Goal: Ask a question

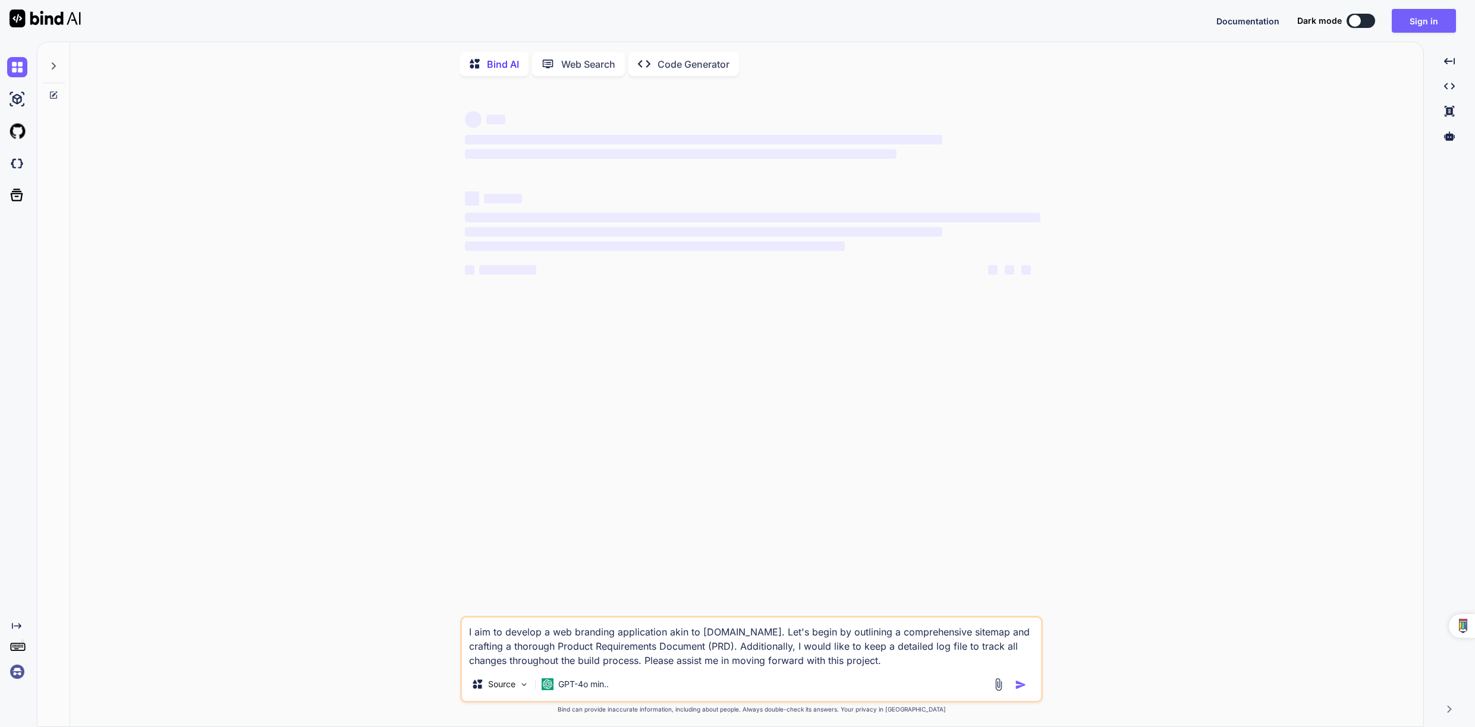
type textarea "x"
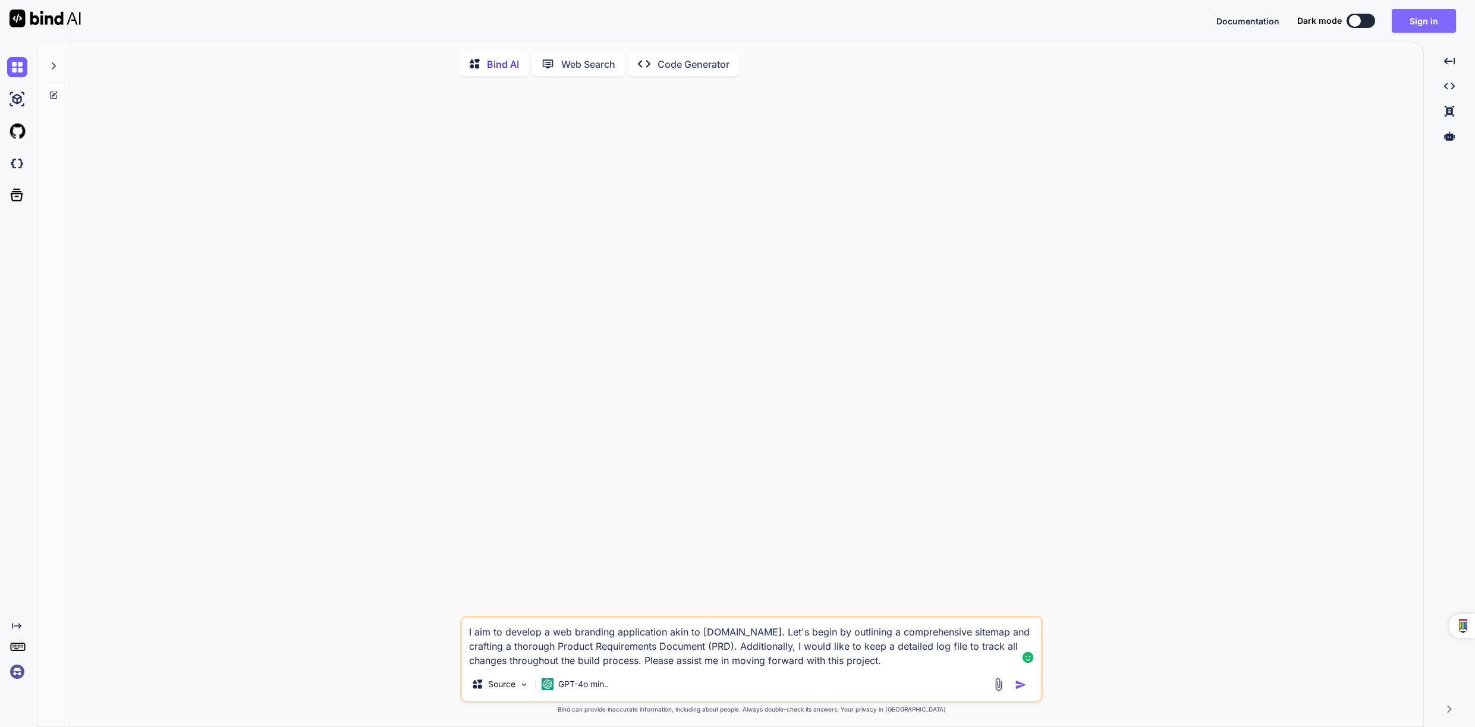
click at [1424, 19] on button "Sign in" at bounding box center [1424, 21] width 64 height 24
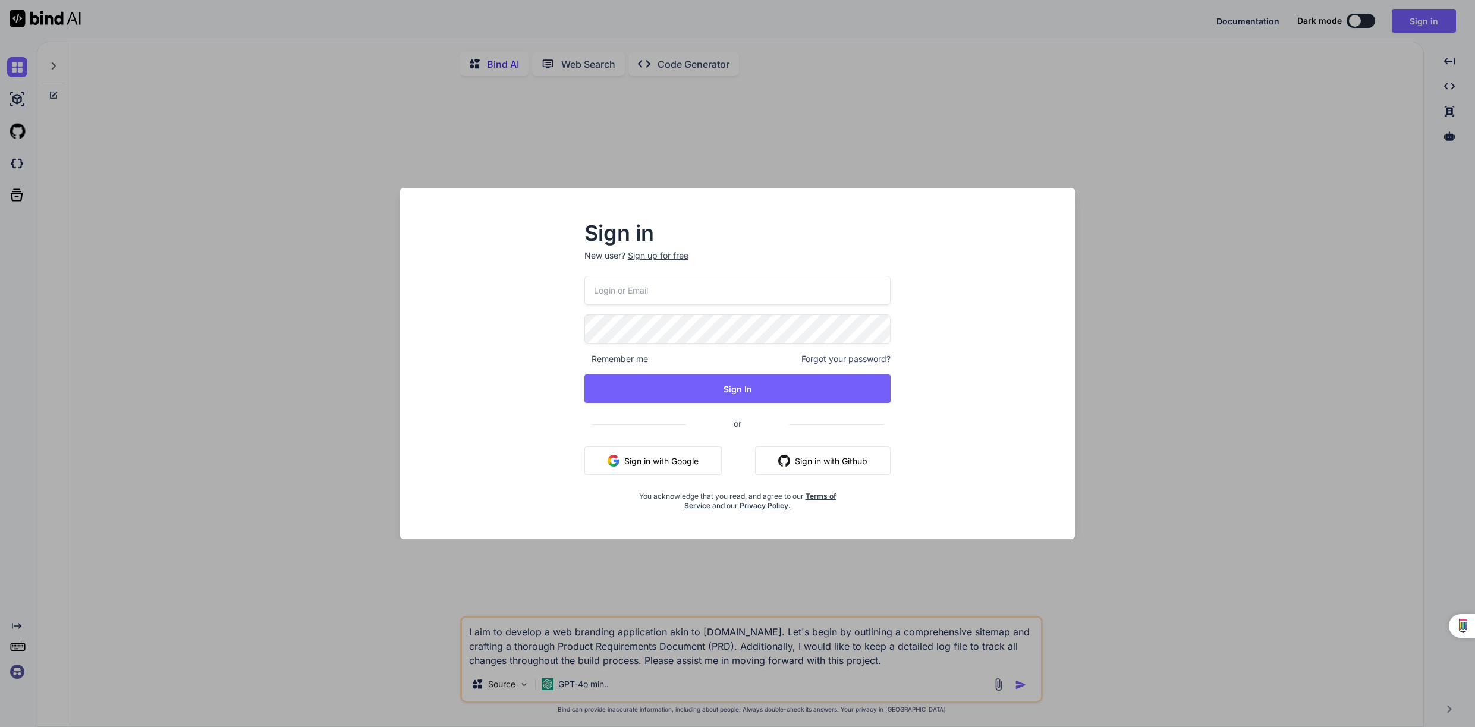
click at [661, 466] on button "Sign in with Google" at bounding box center [652, 461] width 137 height 29
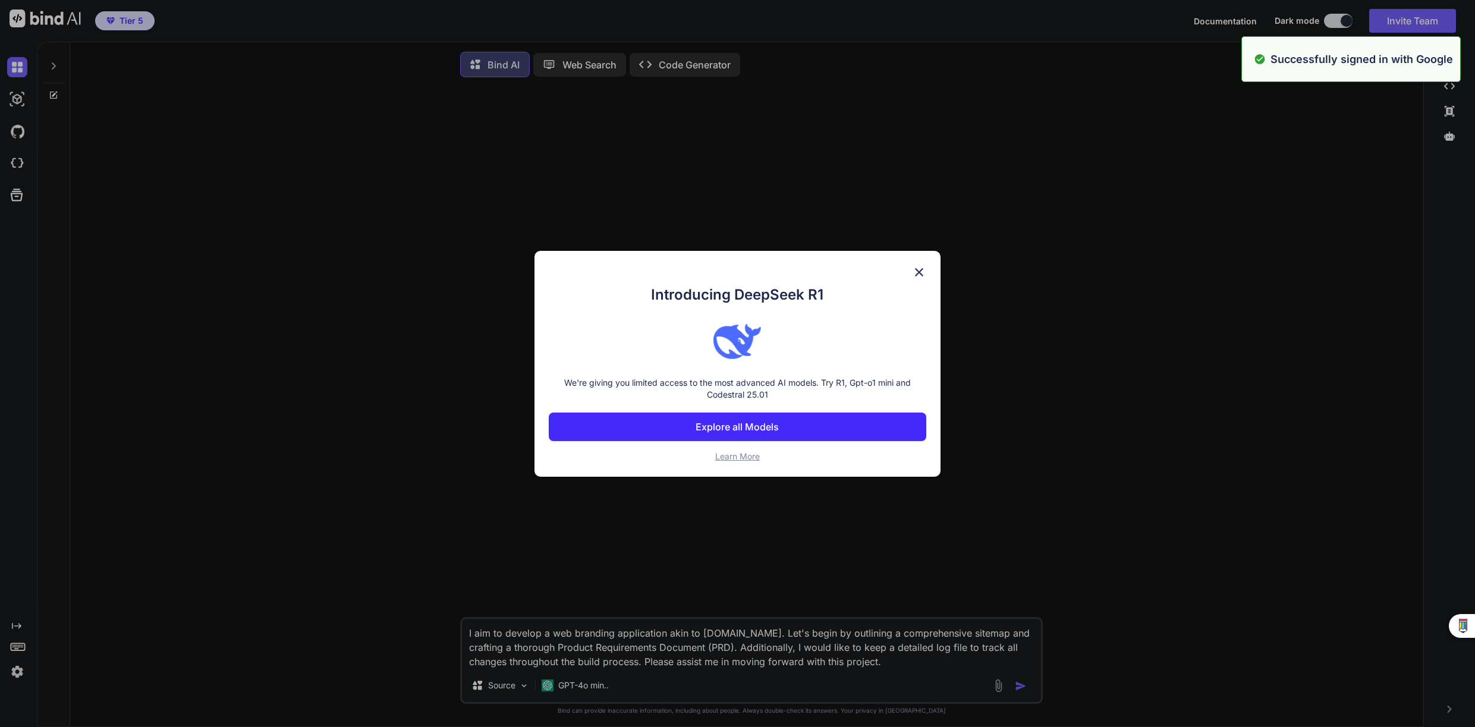
click at [920, 271] on img at bounding box center [919, 272] width 14 height 14
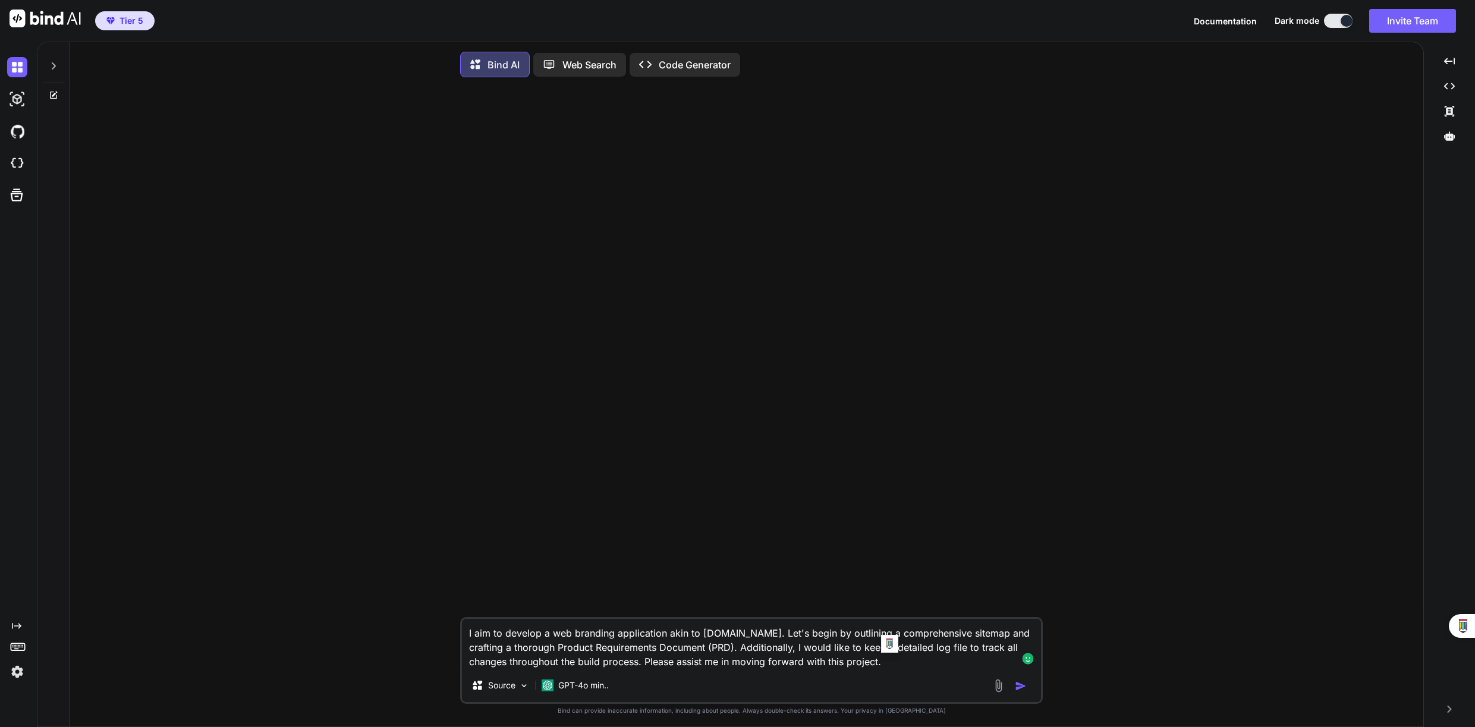
drag, startPoint x: 908, startPoint y: 665, endPoint x: 405, endPoint y: 609, distance: 506.0
click at [405, 609] on div "I aim to develop a web branding application akin to [DOMAIN_NAME]. Let's begin …" at bounding box center [752, 408] width 1344 height 643
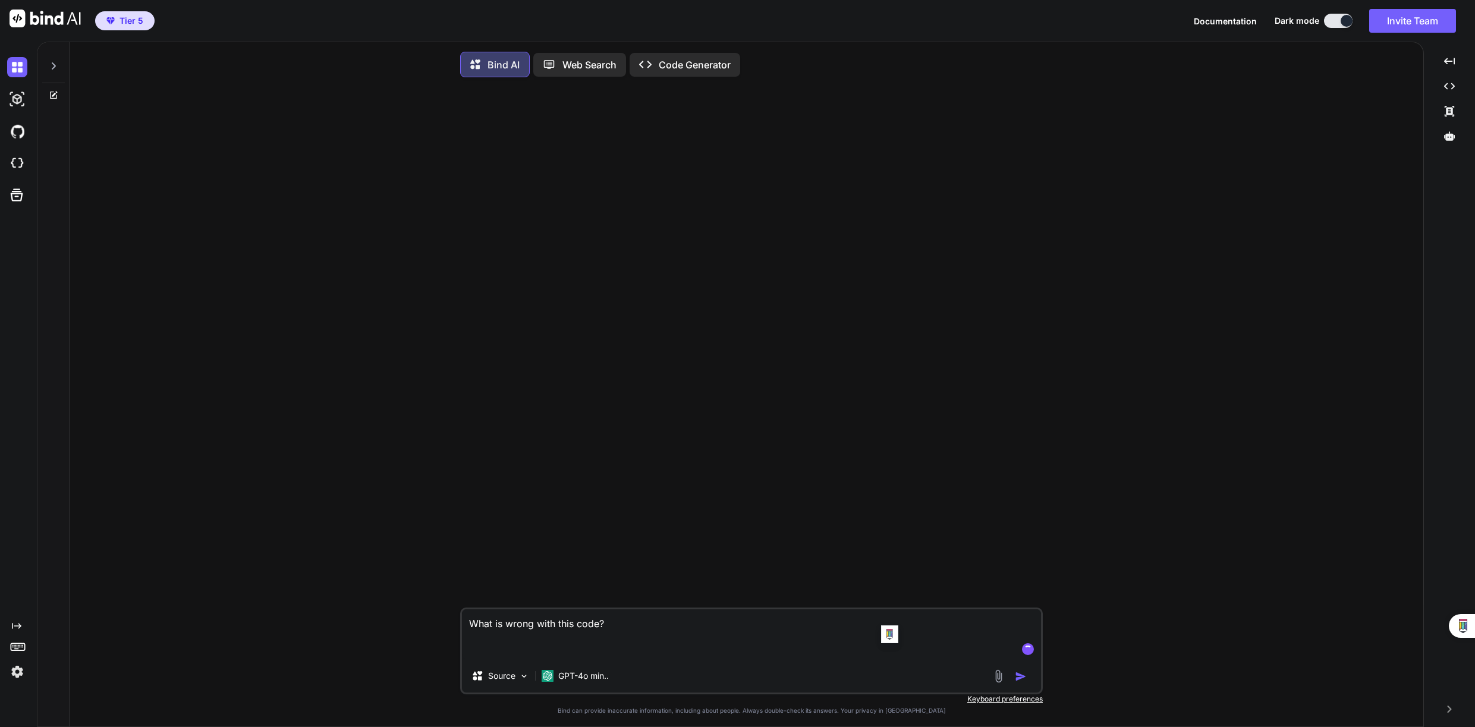
paste textarea "<style> body { color: #E4E8F0; background-color: #131E29; } div.blendtext { lin…"
type textarea "What is wrong with this code? <style> body { color: #E4E8F0; background-color: …"
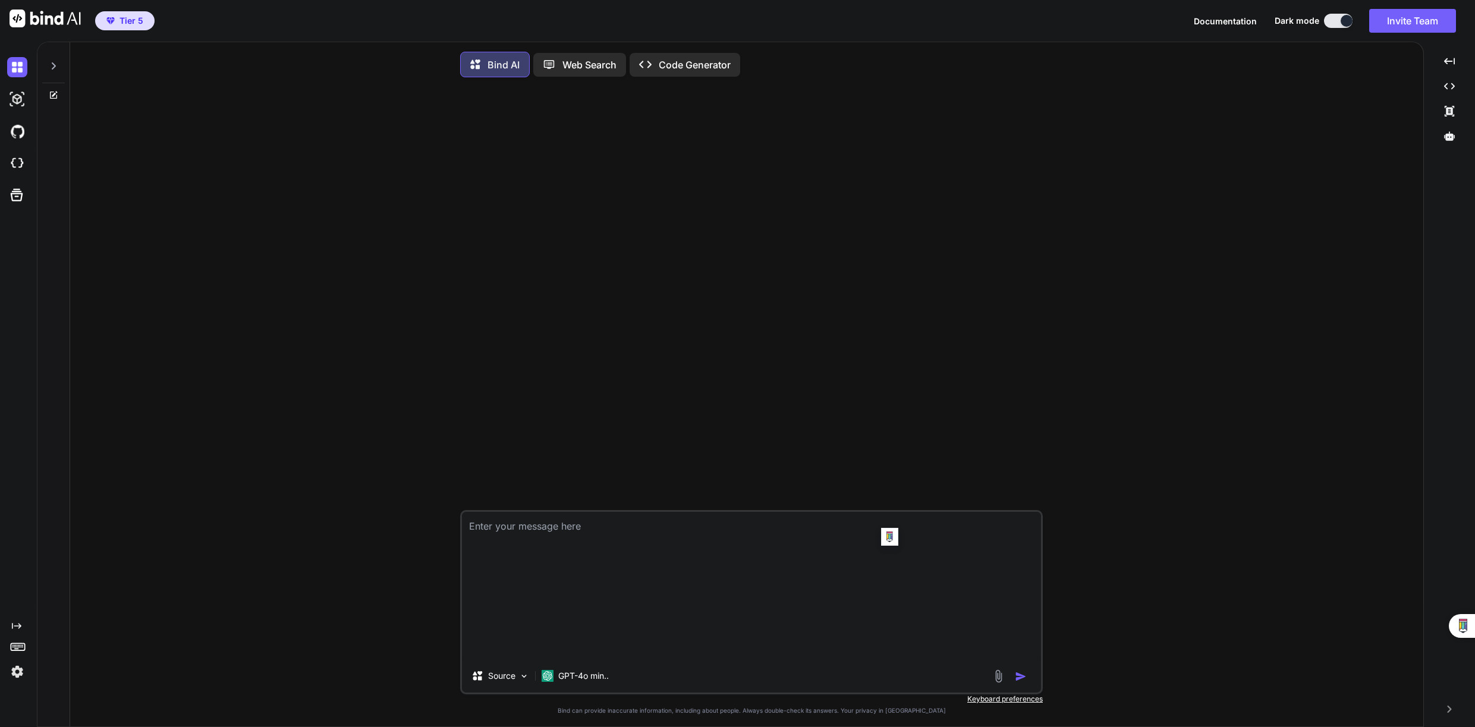
scroll to position [6, 0]
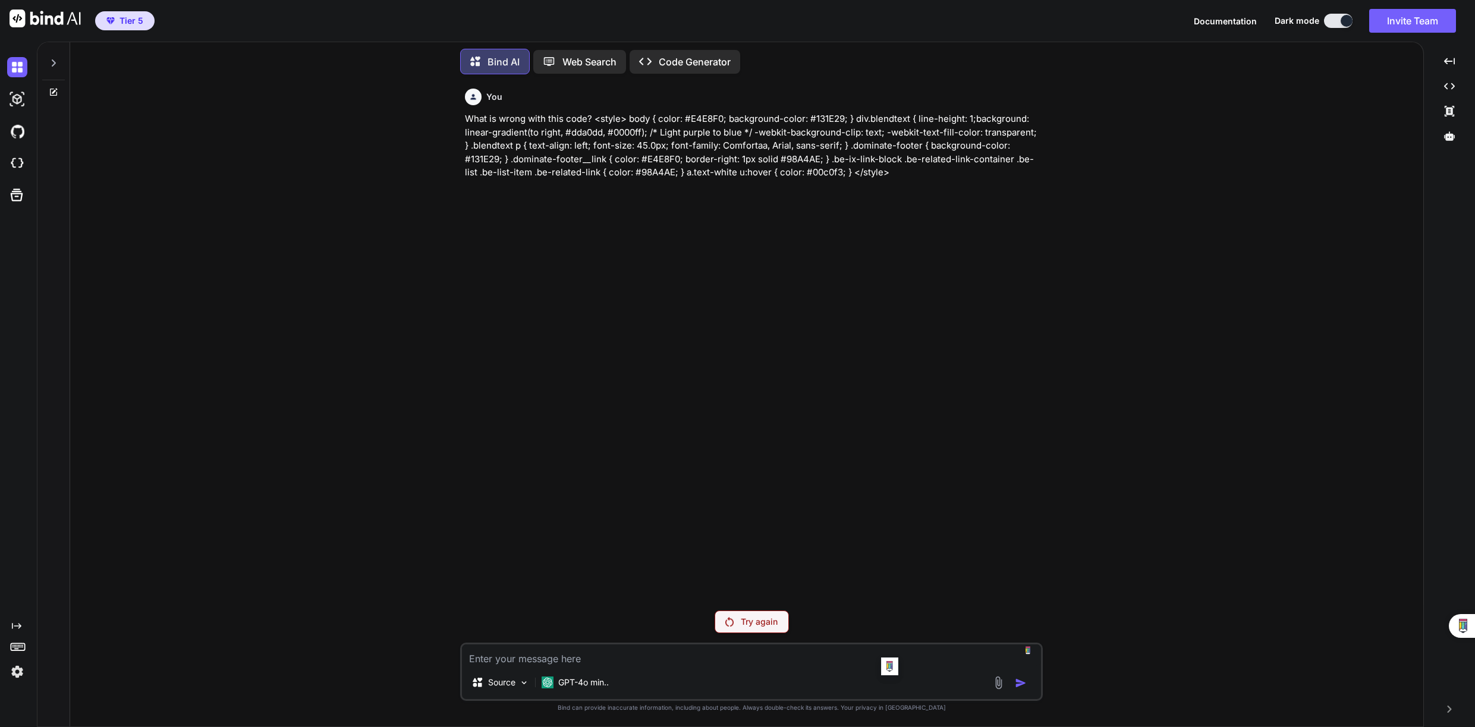
click at [746, 625] on p "Try again" at bounding box center [759, 622] width 37 height 12
click at [689, 661] on textarea at bounding box center [751, 655] width 579 height 21
click at [17, 677] on img at bounding box center [17, 672] width 20 height 20
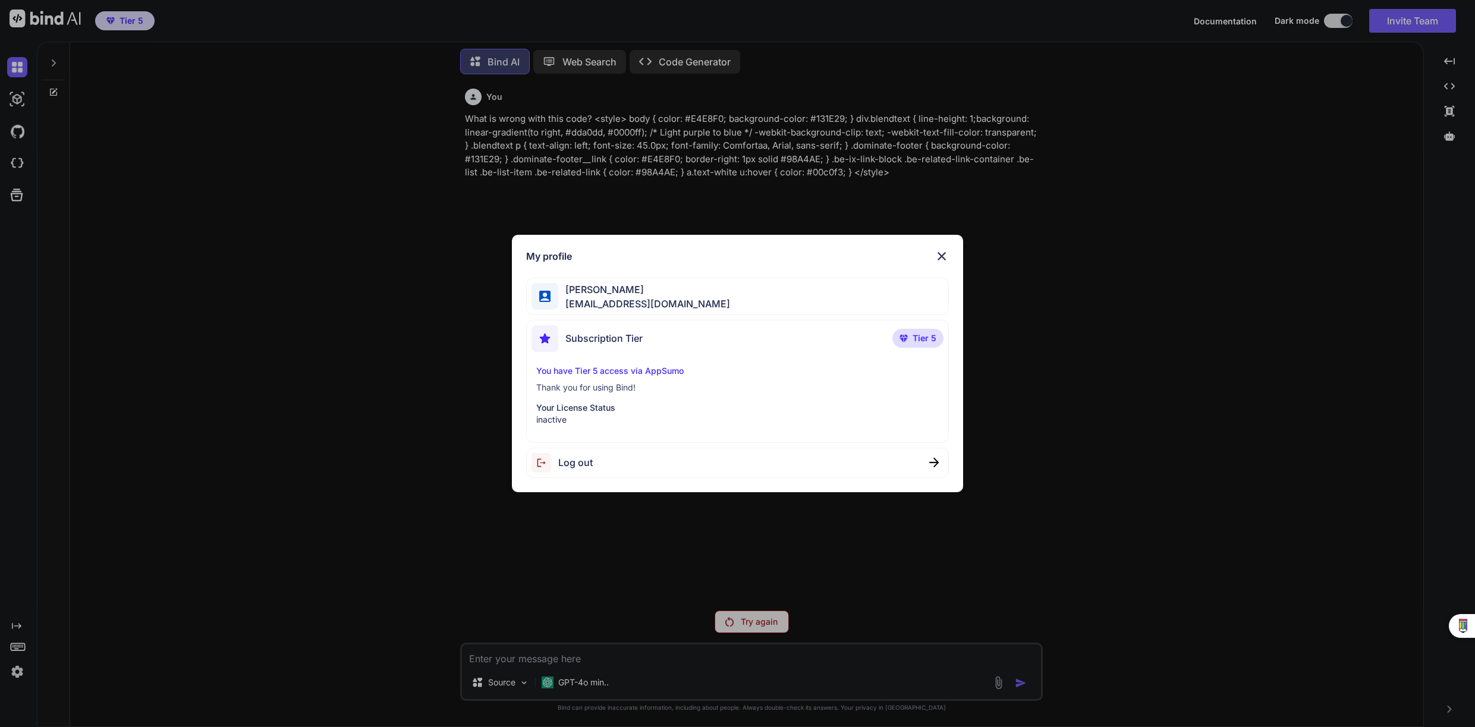
click at [722, 366] on p "You have Tier 5 access via AppSumo" at bounding box center [737, 371] width 402 height 12
click at [941, 254] on img at bounding box center [942, 256] width 14 height 14
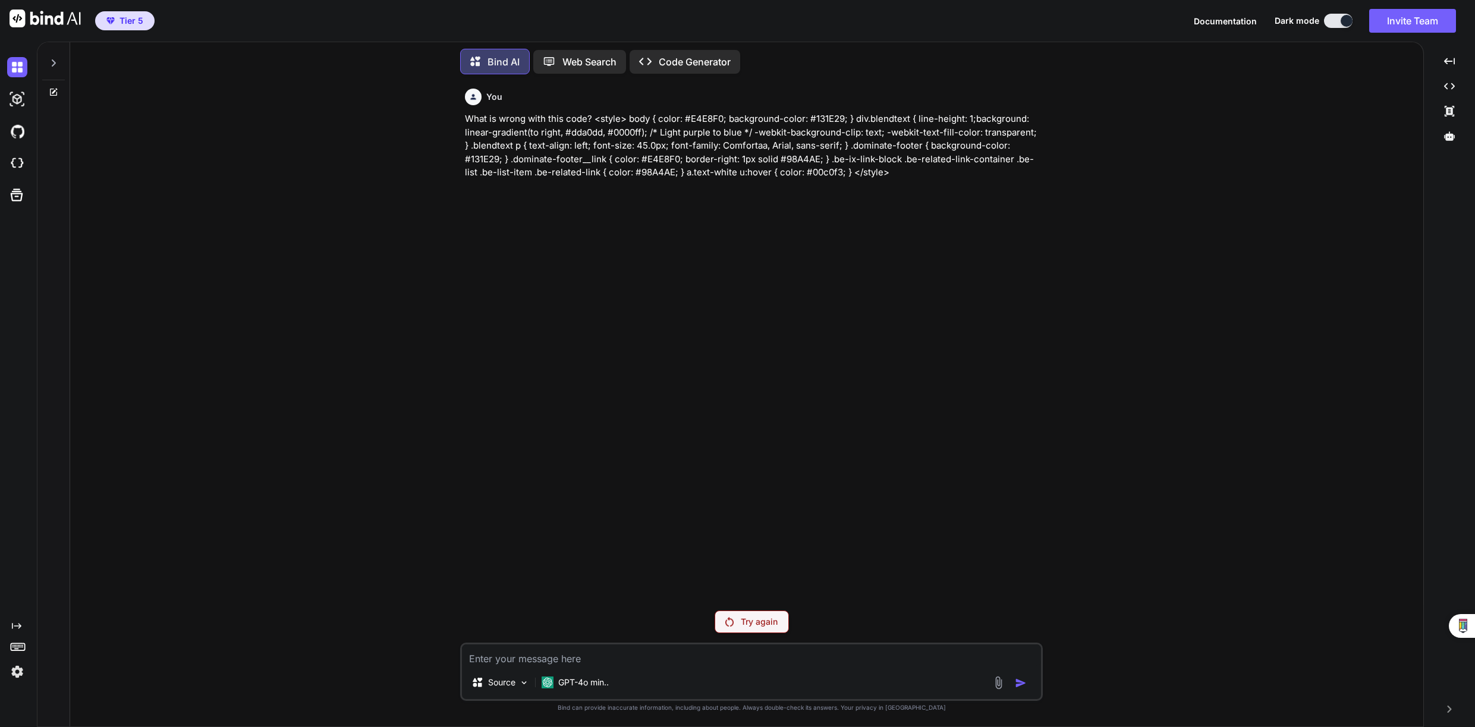
click at [44, 24] on img at bounding box center [45, 19] width 71 height 18
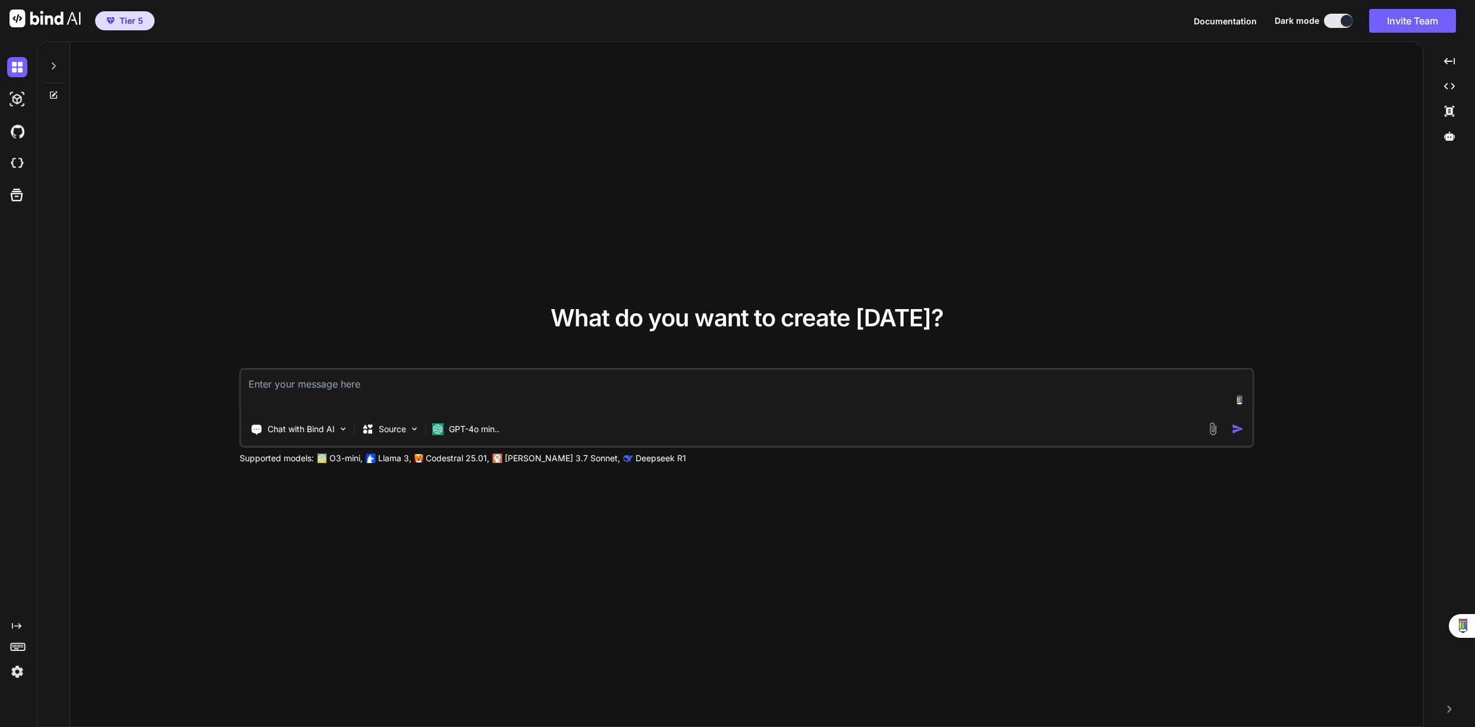
click at [449, 389] on textarea at bounding box center [746, 392] width 1011 height 44
